Goal: Find specific page/section: Find specific page/section

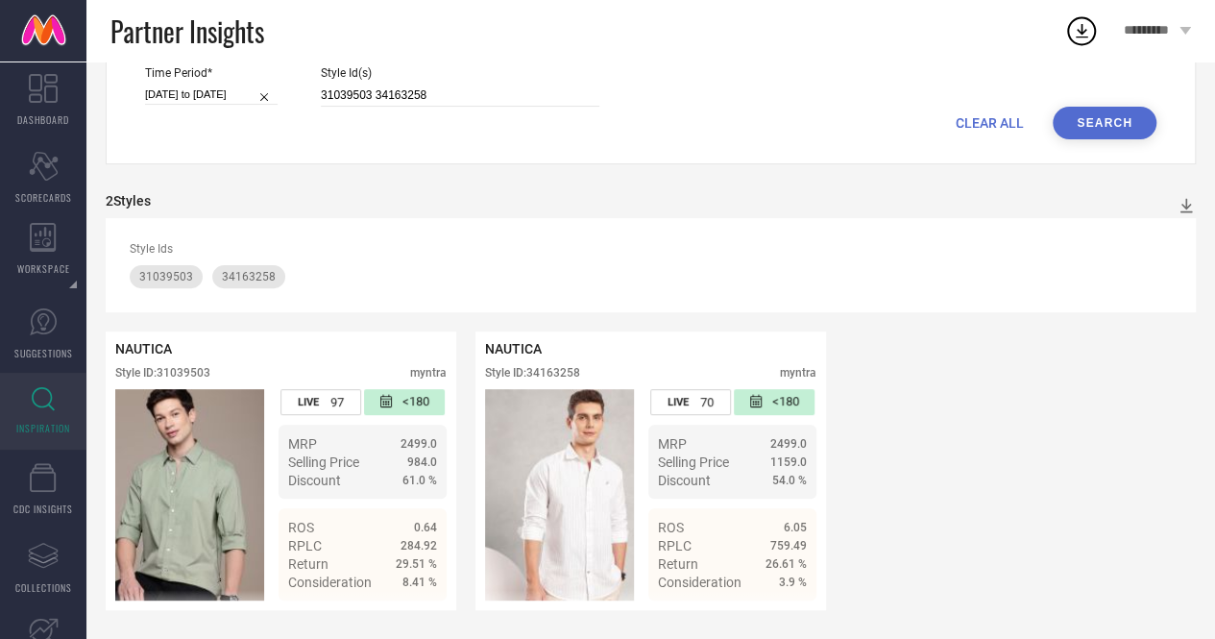
scroll to position [182, 0]
click at [292, 85] on div "Time Period* [DATE] to [DATE] Style Id(s) 31039503 34163258" at bounding box center [650, 86] width 1011 height 40
type input "30847746 30379702"
click at [1104, 119] on button "Search" at bounding box center [1105, 123] width 104 height 33
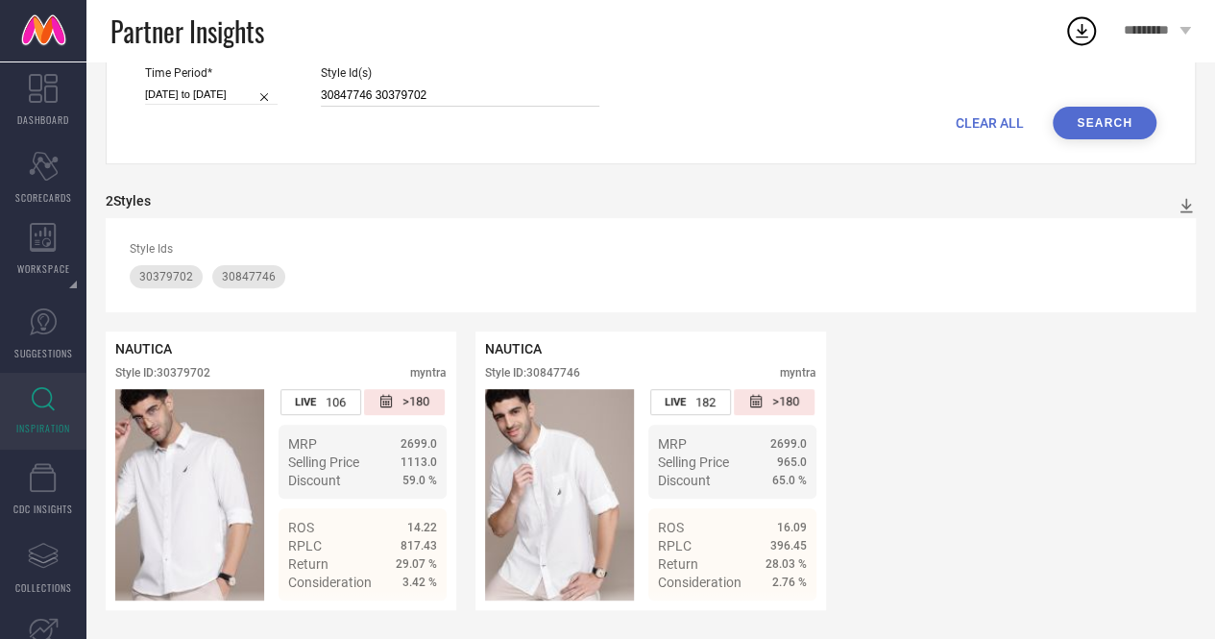
drag, startPoint x: 439, startPoint y: 90, endPoint x: 191, endPoint y: 60, distance: 249.7
click at [191, 60] on div "Partner Insights ********* DASHBOARD Scorecard SCORECARDS WORKSPACE System Work…" at bounding box center [607, 231] width 1215 height 815
paste input "4 29873608 33594304"
click at [1128, 107] on button "Search" at bounding box center [1105, 123] width 104 height 33
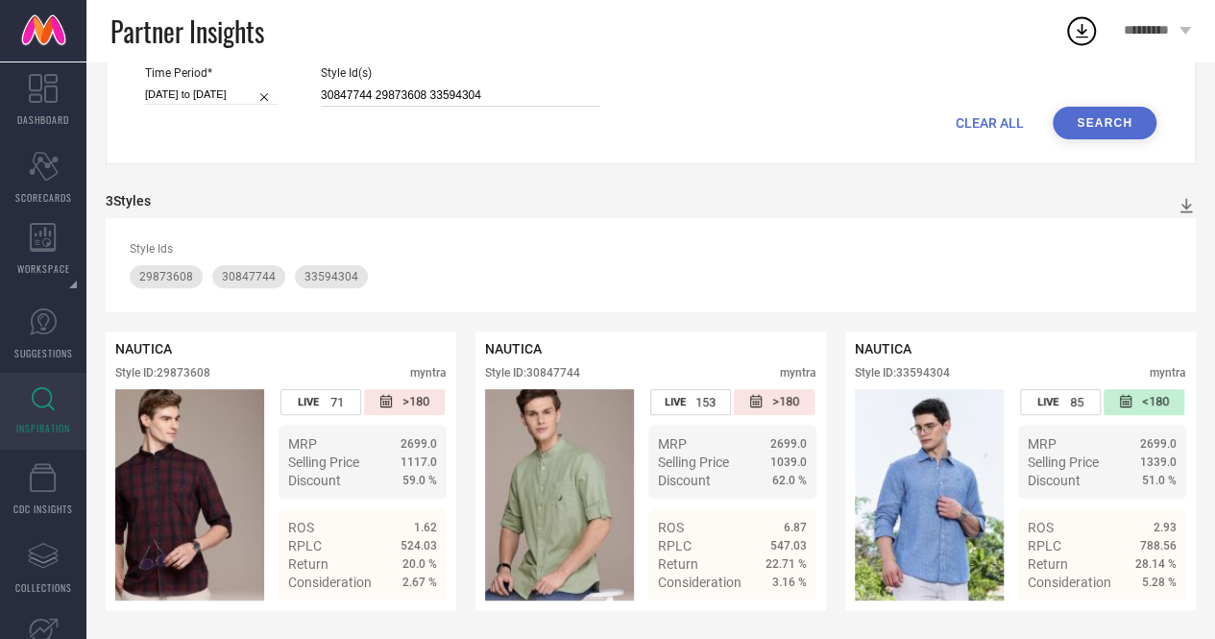
drag, startPoint x: 498, startPoint y: 98, endPoint x: 282, endPoint y: 51, distance: 220.3
click at [282, 51] on div "Partner Insights ********* DASHBOARD Scorecard SCORECARDS WORKSPACE System Work…" at bounding box center [607, 231] width 1215 height 815
paste input "25267960 31350460 27078810"
click at [1100, 114] on button "Search" at bounding box center [1105, 123] width 104 height 33
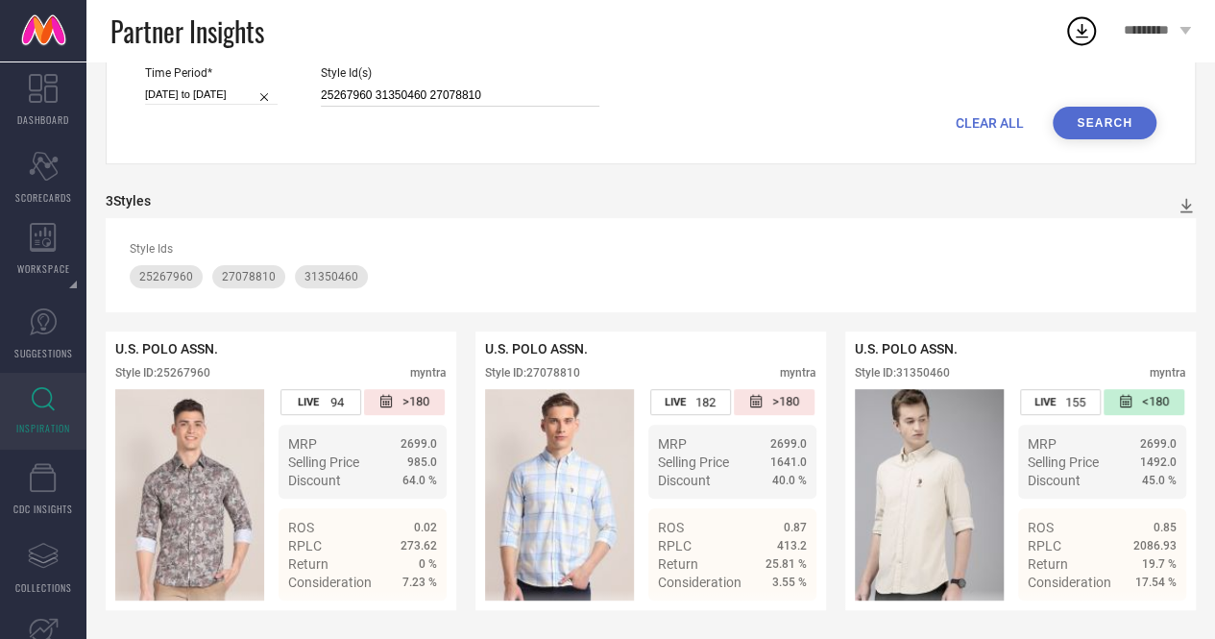
drag, startPoint x: 507, startPoint y: 85, endPoint x: 214, endPoint y: 75, distance: 293.2
click at [214, 75] on div "Time Period* [DATE] to [DATE] Style Id(s) 25267960 31350460 27078810" at bounding box center [650, 86] width 1011 height 40
paste input "7880924 19167088 2788088"
click at [1107, 107] on button "Search" at bounding box center [1105, 123] width 104 height 33
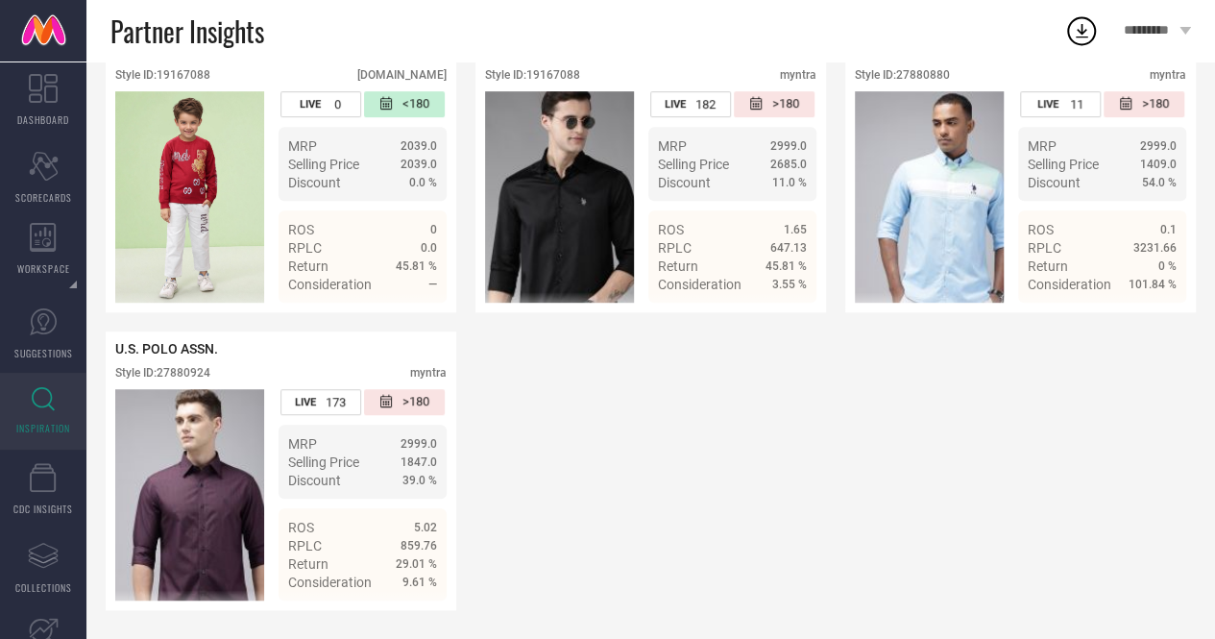
scroll to position [99, 0]
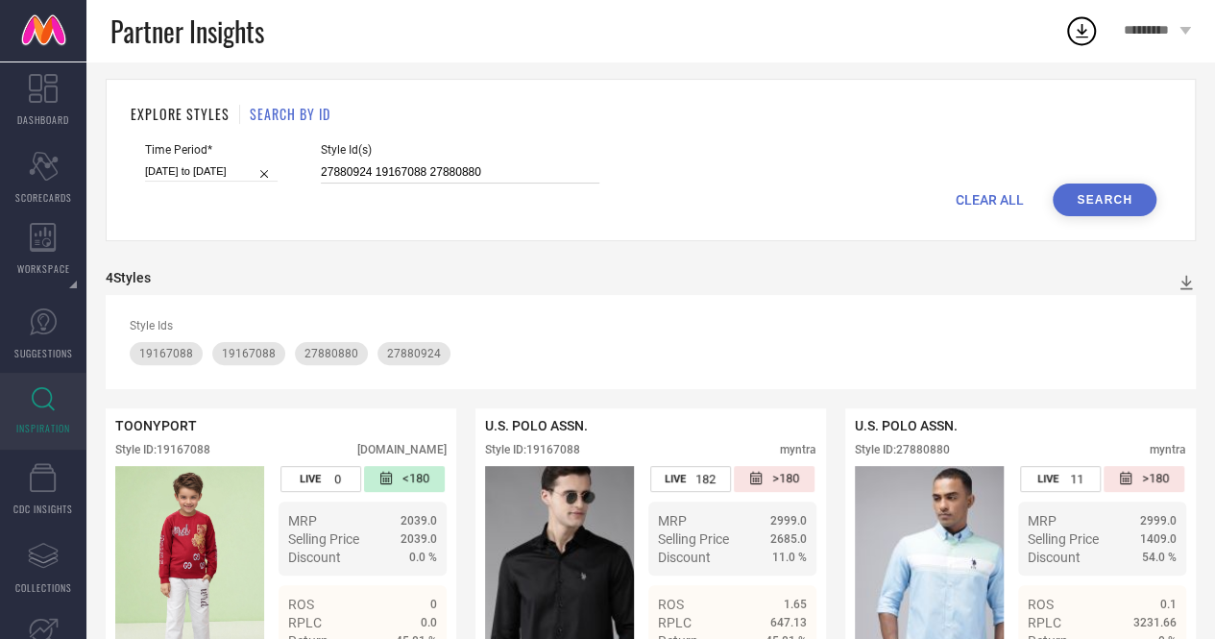
drag, startPoint x: 493, startPoint y: 172, endPoint x: 292, endPoint y: 154, distance: 201.6
click at [292, 154] on div "Time Period* [DATE] to [DATE] Style Id(s) 27880924 19167088 27880880" at bounding box center [650, 163] width 1011 height 40
paste input "6077392"
click at [1118, 197] on button "Search" at bounding box center [1105, 199] width 104 height 33
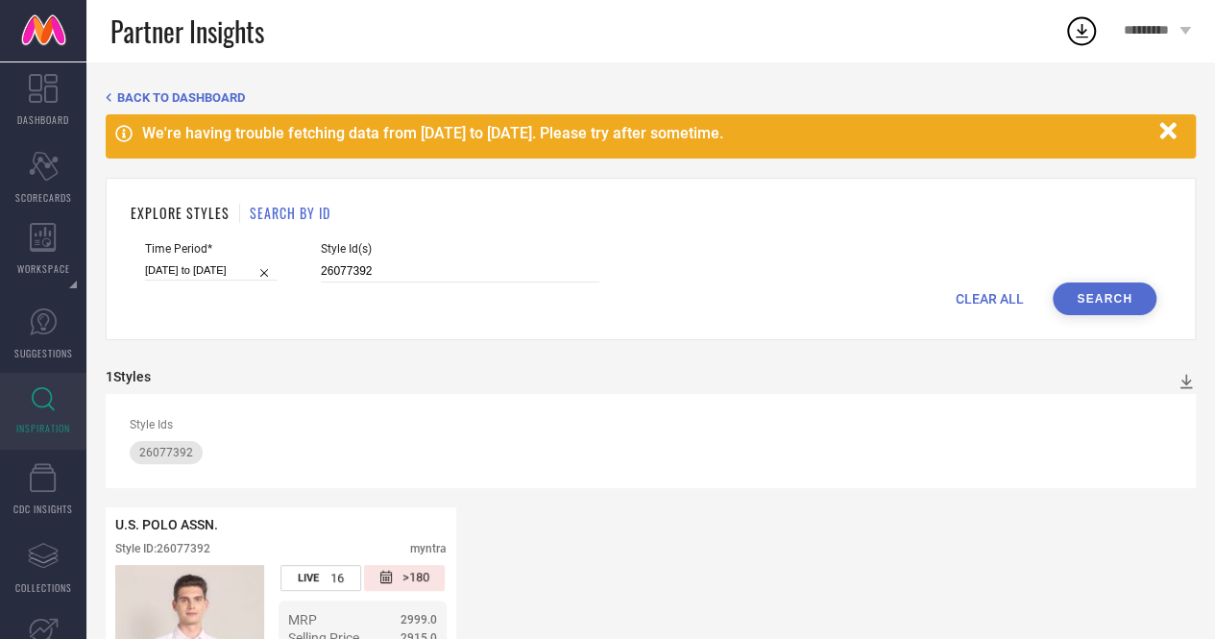
scroll to position [182, 0]
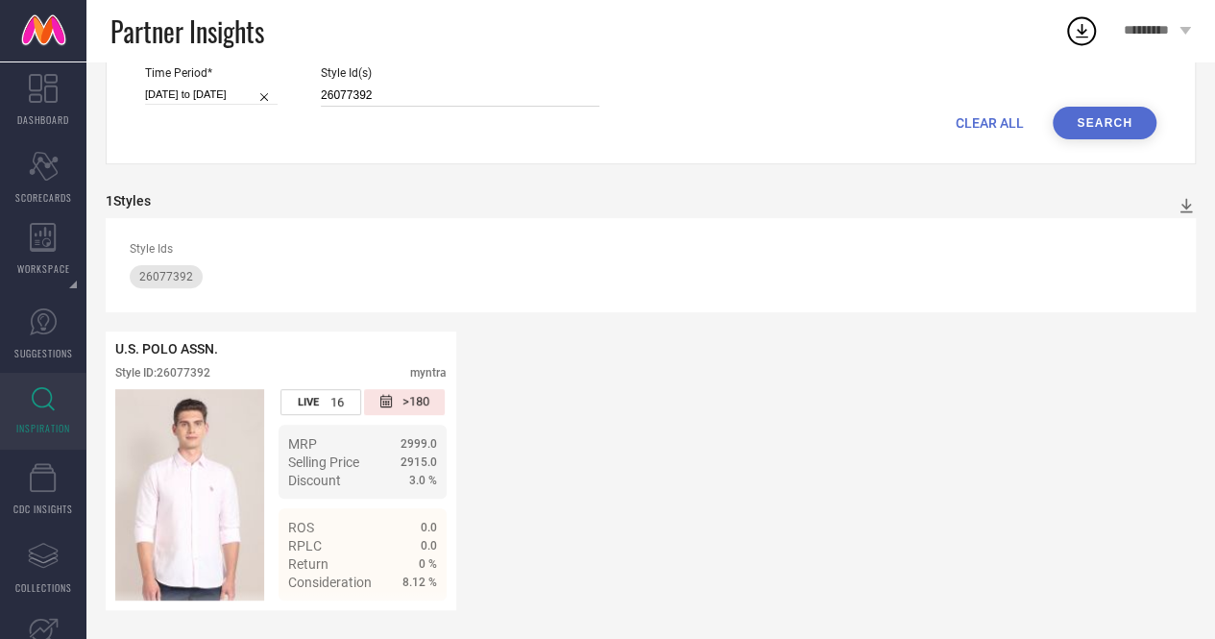
drag, startPoint x: 407, startPoint y: 87, endPoint x: 289, endPoint y: 61, distance: 121.0
click at [289, 66] on div "Time Period* [DATE] to [DATE] Style Id(s) 26077392" at bounding box center [650, 86] width 1011 height 40
paste input "3967630 31039466 20461804"
click at [1101, 112] on button "Search" at bounding box center [1105, 123] width 104 height 33
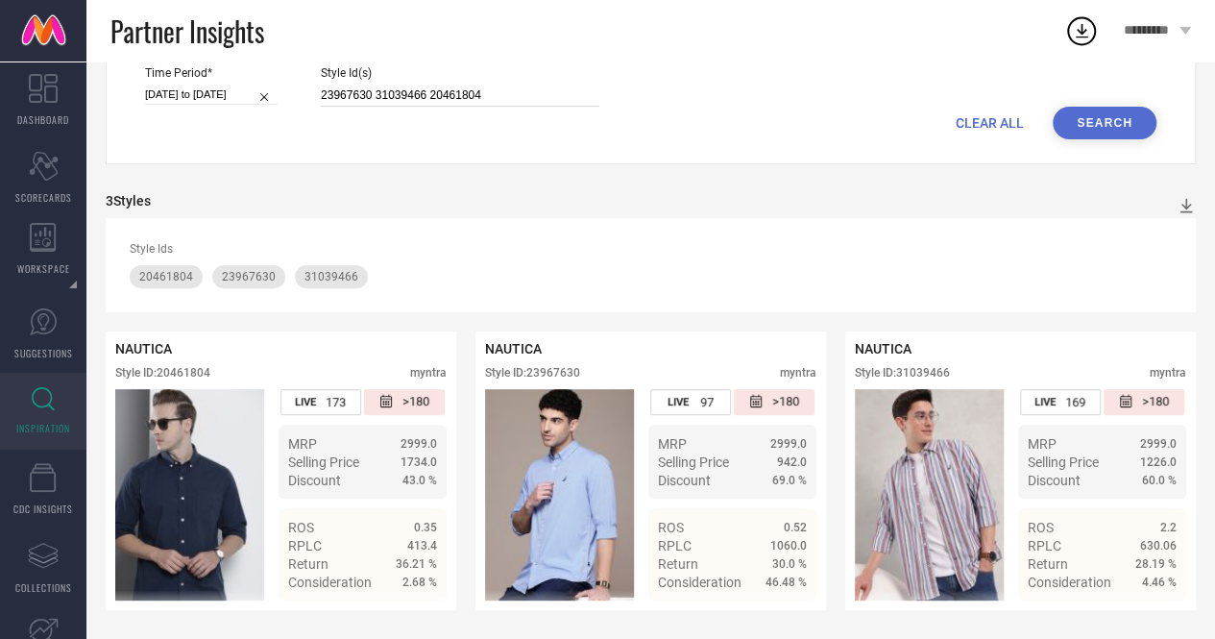
drag, startPoint x: 490, startPoint y: 82, endPoint x: 246, endPoint y: 49, distance: 246.2
click at [246, 49] on div "Partner Insights ********* DASHBOARD Scorecard SCORECARDS WORKSPACE System Work…" at bounding box center [607, 231] width 1215 height 815
paste input "56 30409173 23967656"
click at [1110, 114] on button "Search" at bounding box center [1105, 123] width 104 height 33
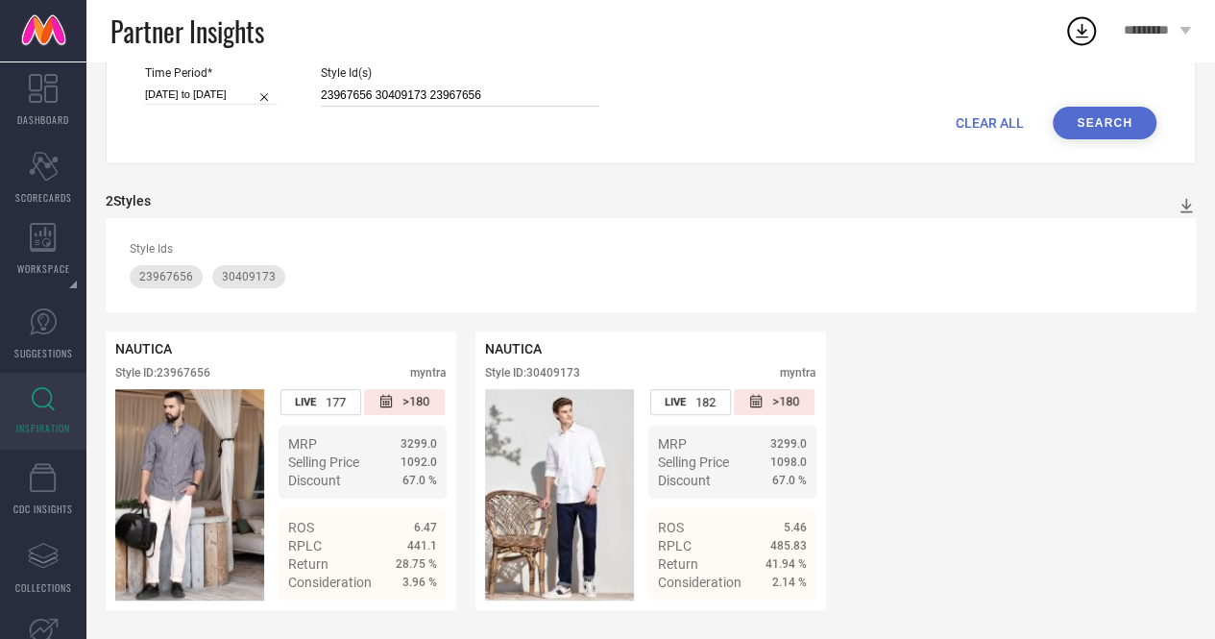
drag, startPoint x: 508, startPoint y: 93, endPoint x: 290, endPoint y: 87, distance: 218.1
click at [290, 87] on div "Time Period* [DATE] to [DATE] Style Id(s) 23967656 30409173 23967656" at bounding box center [650, 86] width 1011 height 40
paste input "31402947 22084486 32784381"
click at [1116, 118] on button "Search" at bounding box center [1105, 123] width 104 height 33
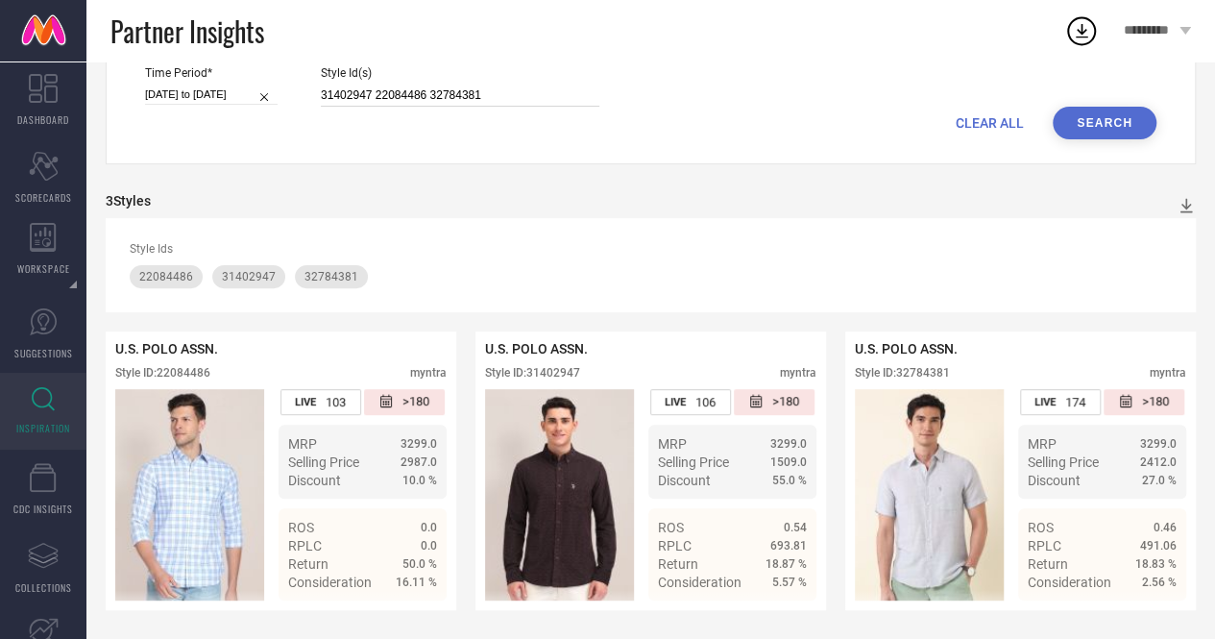
drag, startPoint x: 488, startPoint y: 87, endPoint x: 217, endPoint y: 82, distance: 270.9
click at [217, 82] on div "Time Period* [DATE] to [DATE] Style Id(s) 31402947 22084486 32784381" at bounding box center [650, 86] width 1011 height 40
paste input "11475248"
click at [1093, 113] on button "Search" at bounding box center [1105, 123] width 104 height 33
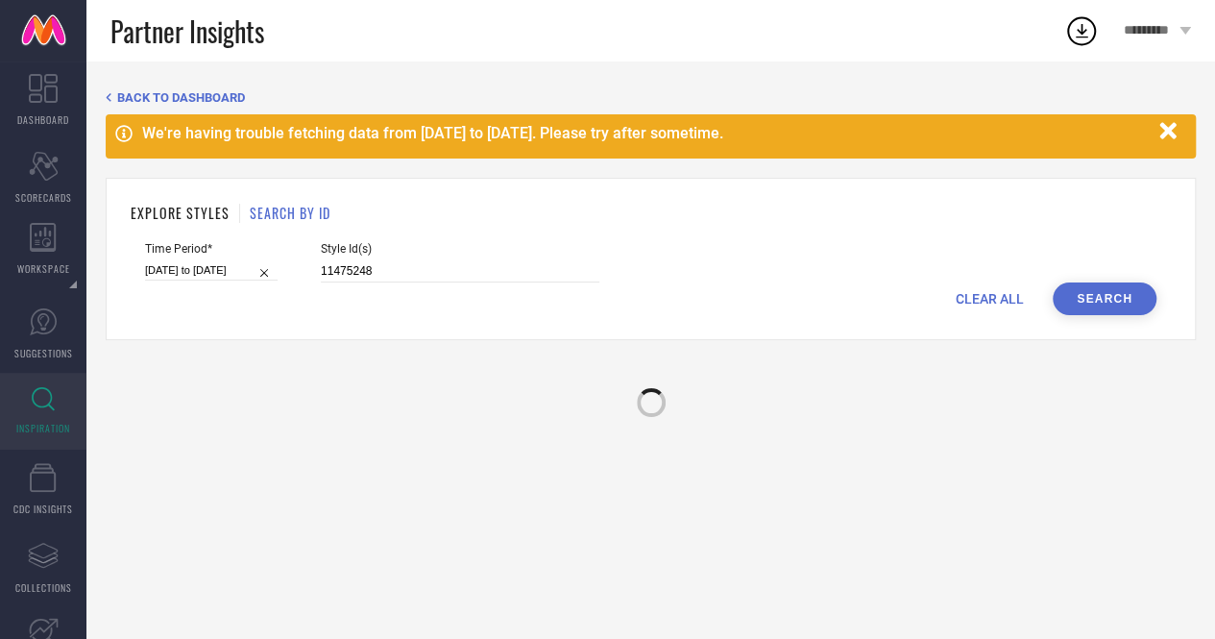
scroll to position [0, 0]
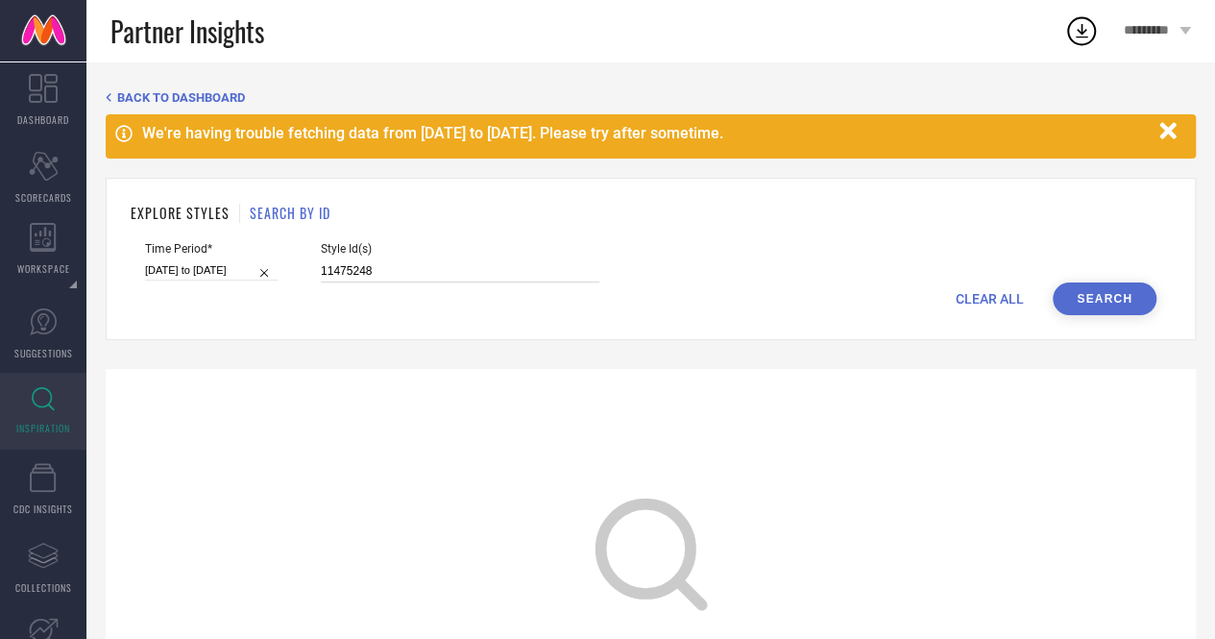
drag, startPoint x: 402, startPoint y: 273, endPoint x: 252, endPoint y: 233, distance: 155.9
click at [252, 233] on div "EXPLORE STYLES SEARCH BY ID Time Period* [DATE] to [DATE] Style Id(s) 11475248 …" at bounding box center [651, 259] width 1090 height 162
paste input "23967646 20536558 23967574"
click at [1122, 313] on button "Search" at bounding box center [1105, 298] width 104 height 33
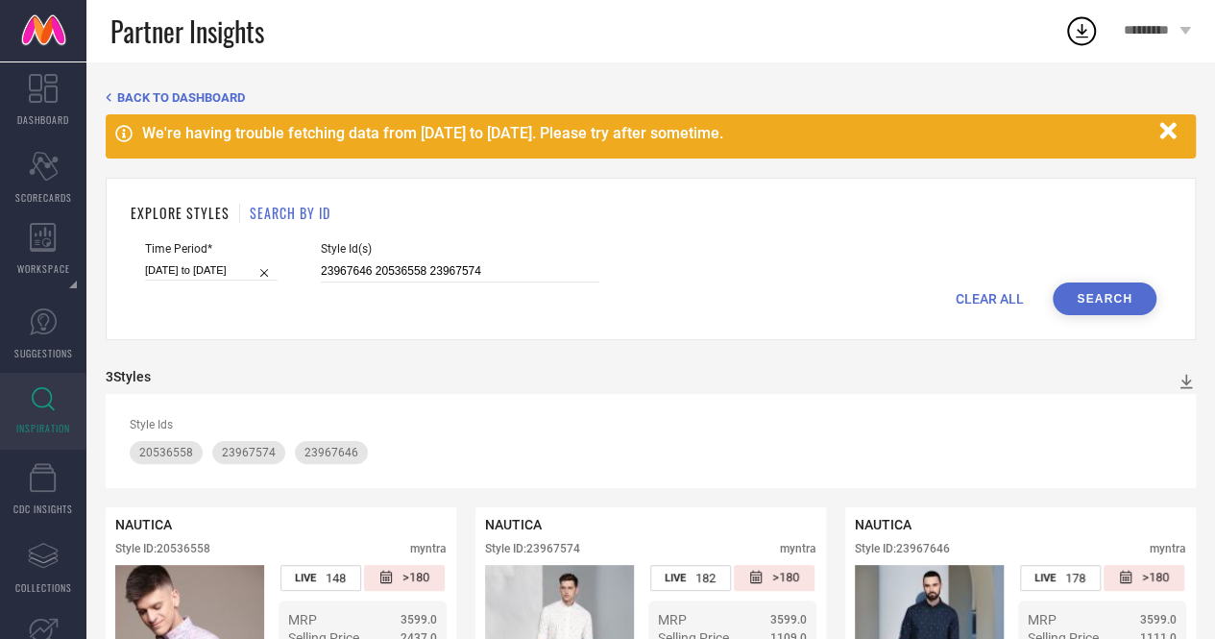
scroll to position [182, 0]
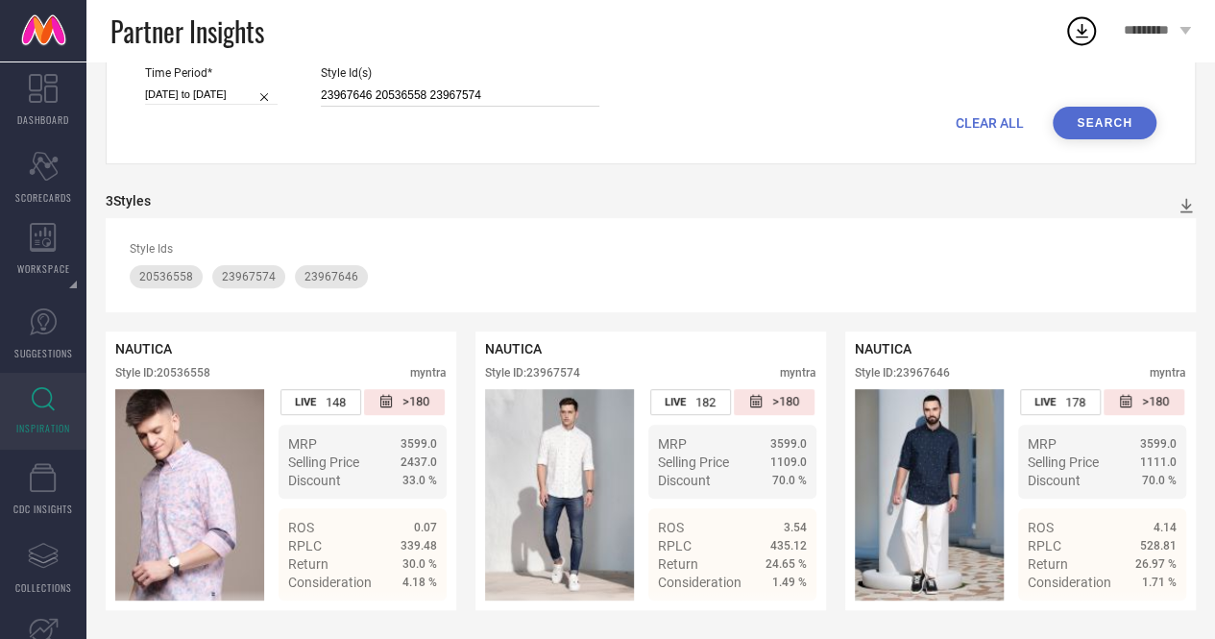
drag, startPoint x: 484, startPoint y: 85, endPoint x: 244, endPoint y: 61, distance: 241.3
click at [244, 66] on div "Time Period* [DATE] to [DATE] Style Id(s) 23967646 20536558 23967574" at bounding box center [650, 86] width 1011 height 40
paste input "30675737 30675751 30675688"
click at [1130, 115] on button "Search" at bounding box center [1105, 123] width 104 height 33
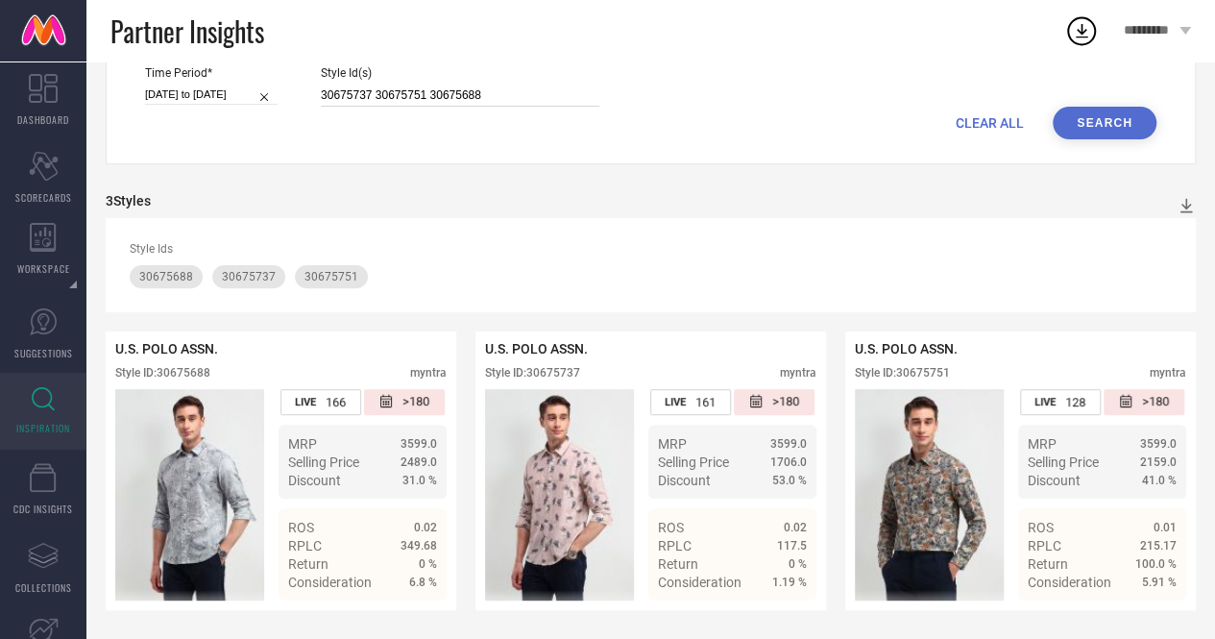
drag, startPoint x: 487, startPoint y: 85, endPoint x: 274, endPoint y: 72, distance: 213.7
click at [274, 72] on div "Time Period* [DATE] to [DATE] Style Id(s) 30675737 30675751 30675688" at bounding box center [650, 86] width 1011 height 40
paste input "887203 30887208 25721142"
click at [1122, 118] on button "Search" at bounding box center [1105, 123] width 104 height 33
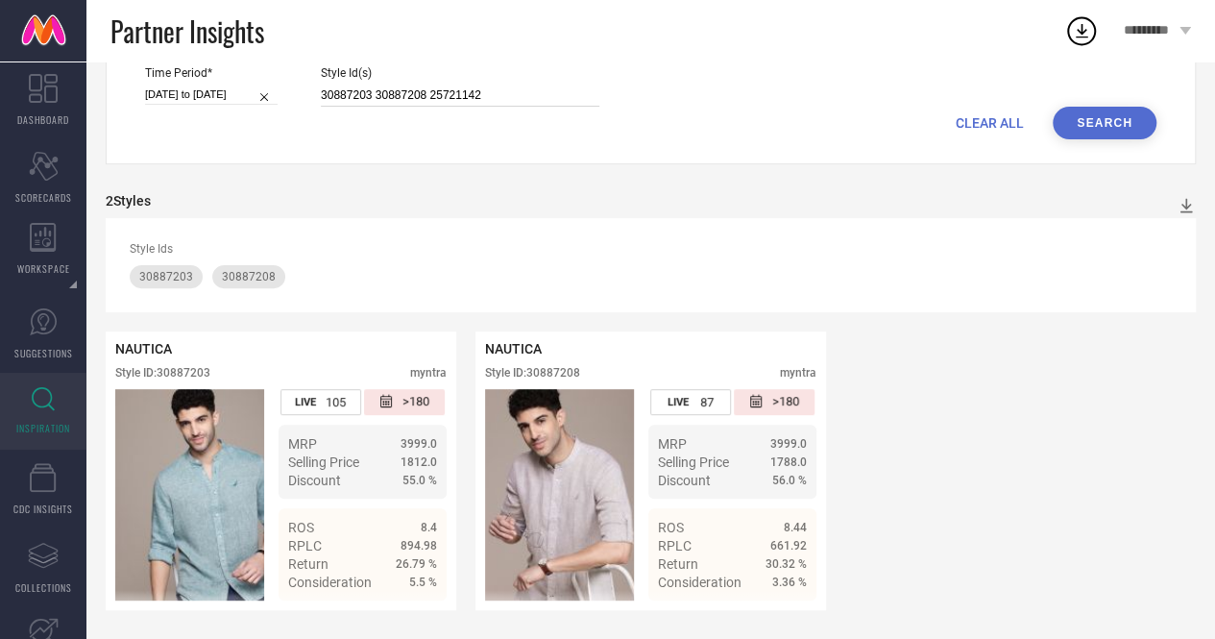
drag, startPoint x: 489, startPoint y: 85, endPoint x: 263, endPoint y: 87, distance: 225.7
click at [263, 87] on div "Time Period* [DATE] to [DATE] Style Id(s) 30887203 30887208 25721142" at bounding box center [650, 86] width 1011 height 40
paste input "066815"
click at [1096, 124] on button "Search" at bounding box center [1105, 123] width 104 height 33
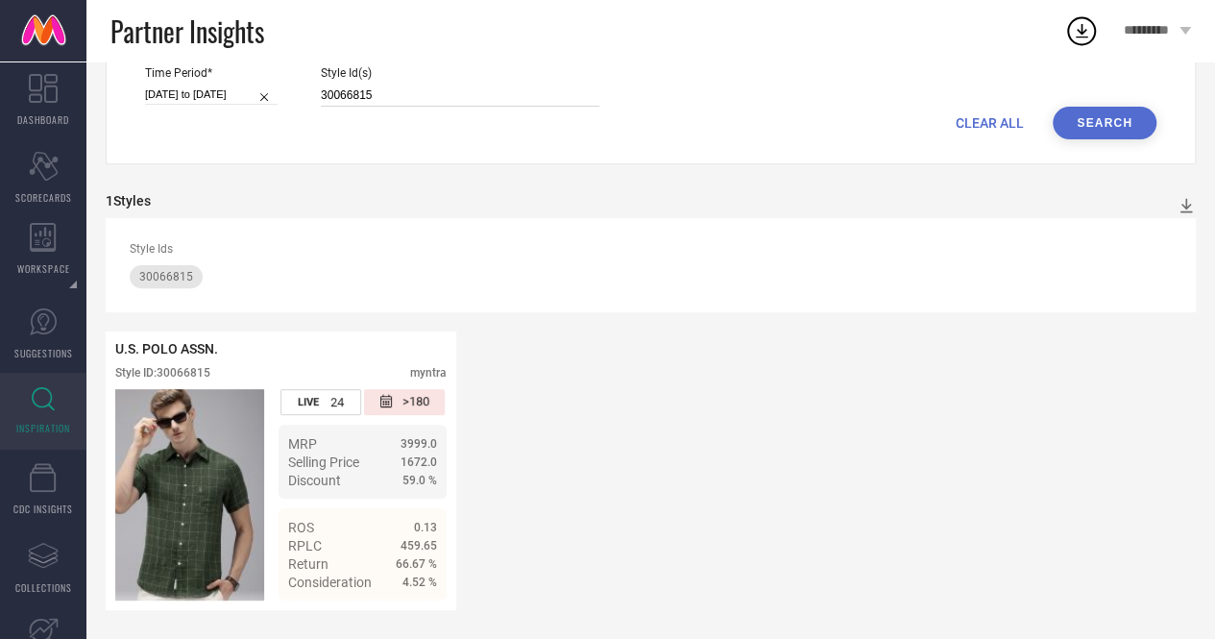
drag, startPoint x: 402, startPoint y: 85, endPoint x: 288, endPoint y: 69, distance: 114.5
click at [288, 69] on div "Time Period* [DATE] to [DATE] Style Id(s) 30066815" at bounding box center [650, 86] width 1011 height 40
paste input "1"
click at [1094, 114] on button "Search" at bounding box center [1105, 123] width 104 height 33
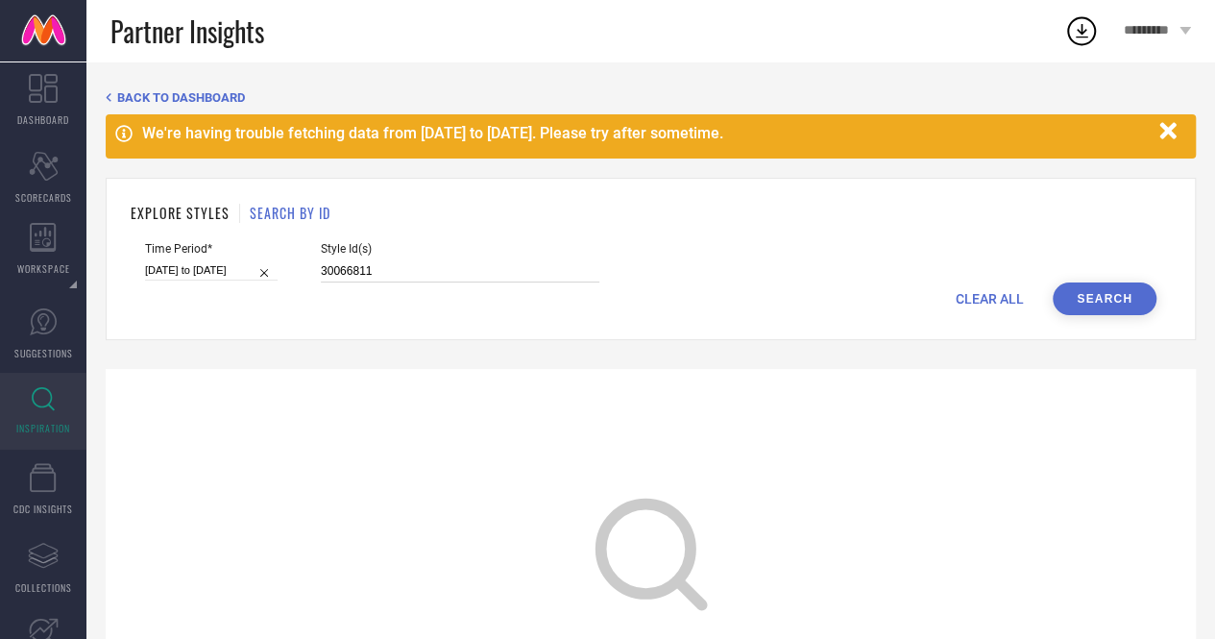
drag, startPoint x: 403, startPoint y: 268, endPoint x: 291, endPoint y: 250, distance: 113.9
click at [291, 250] on div "Time Period* [DATE] to [DATE] Style Id(s) 30066811" at bounding box center [650, 262] width 1011 height 40
paste input "2500237"
type input "32500237"
click at [1112, 288] on button "Search" at bounding box center [1105, 298] width 104 height 33
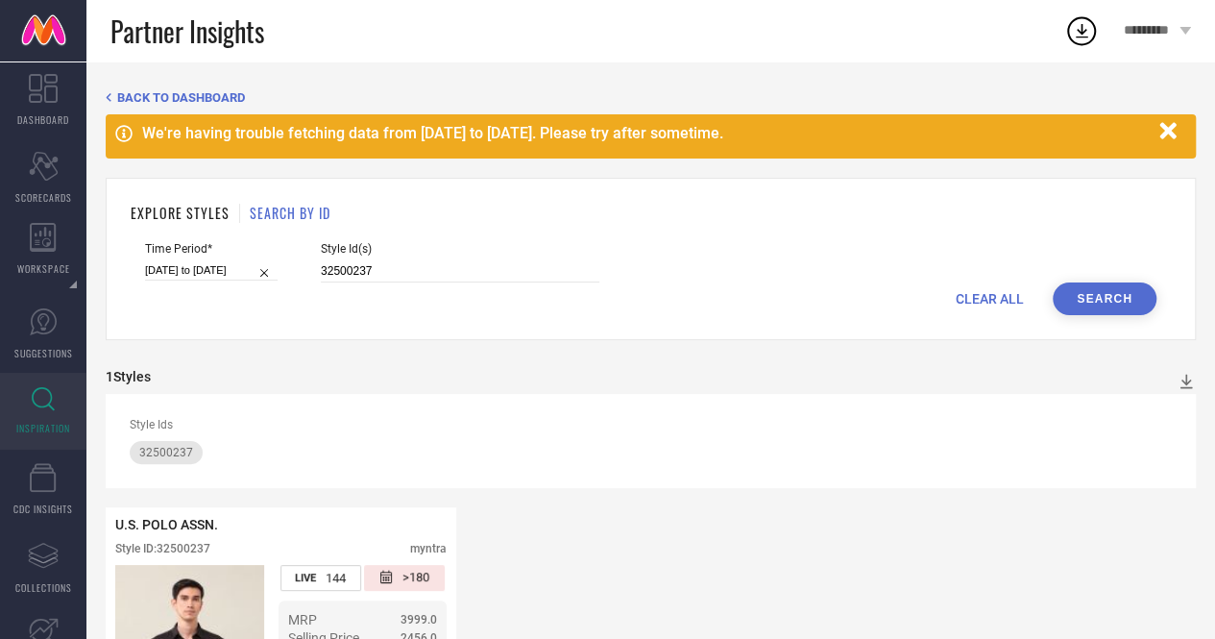
scroll to position [182, 0]
